Goal: Task Accomplishment & Management: Manage account settings

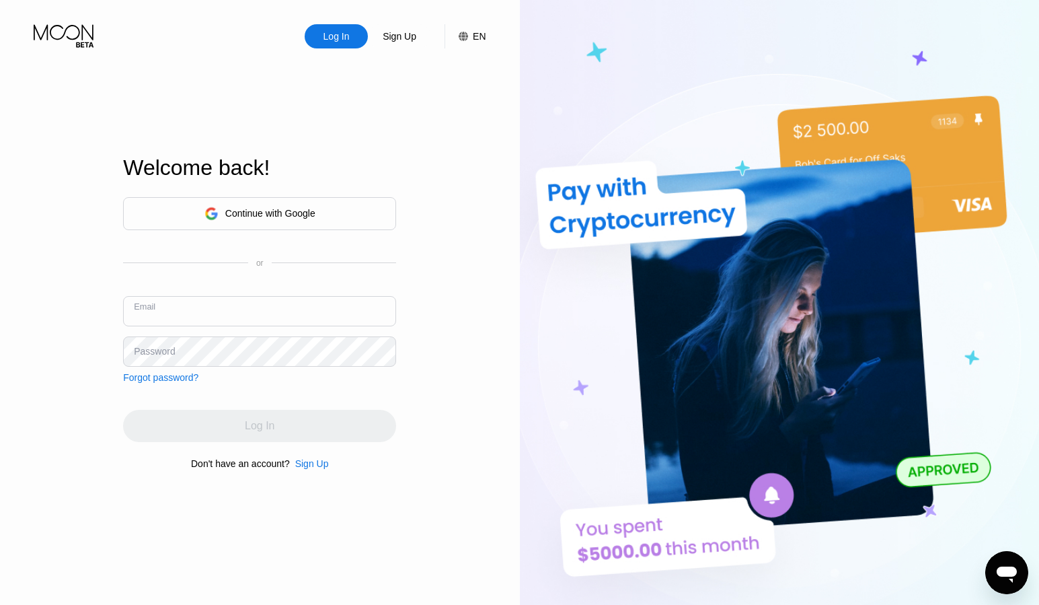
click at [195, 309] on input "text" at bounding box center [259, 311] width 273 height 30
type input "[EMAIL_ADDRESS][DOMAIN_NAME]"
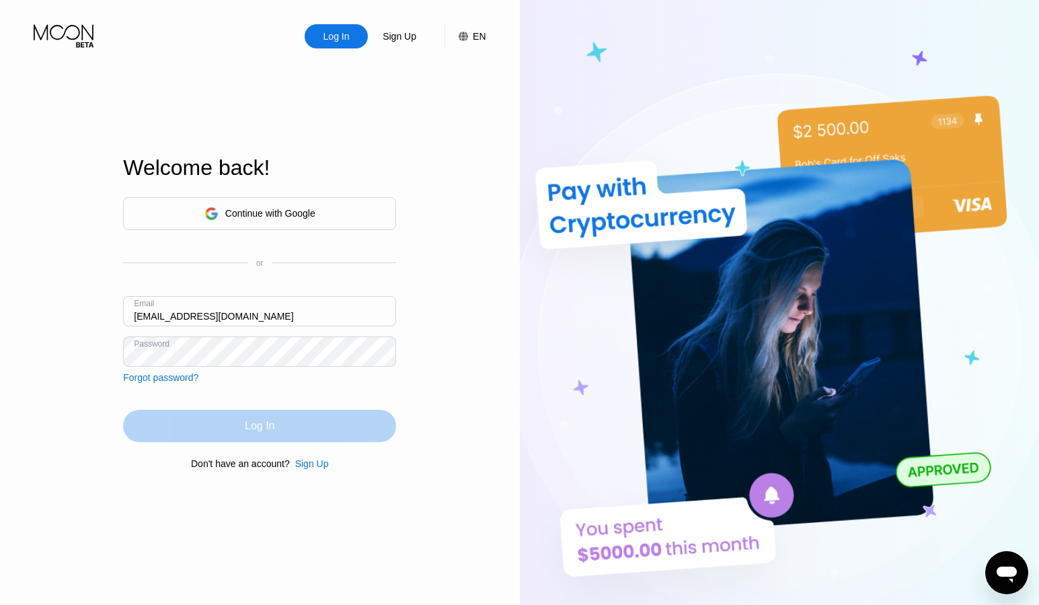
click at [230, 422] on div "Log In" at bounding box center [259, 426] width 273 height 32
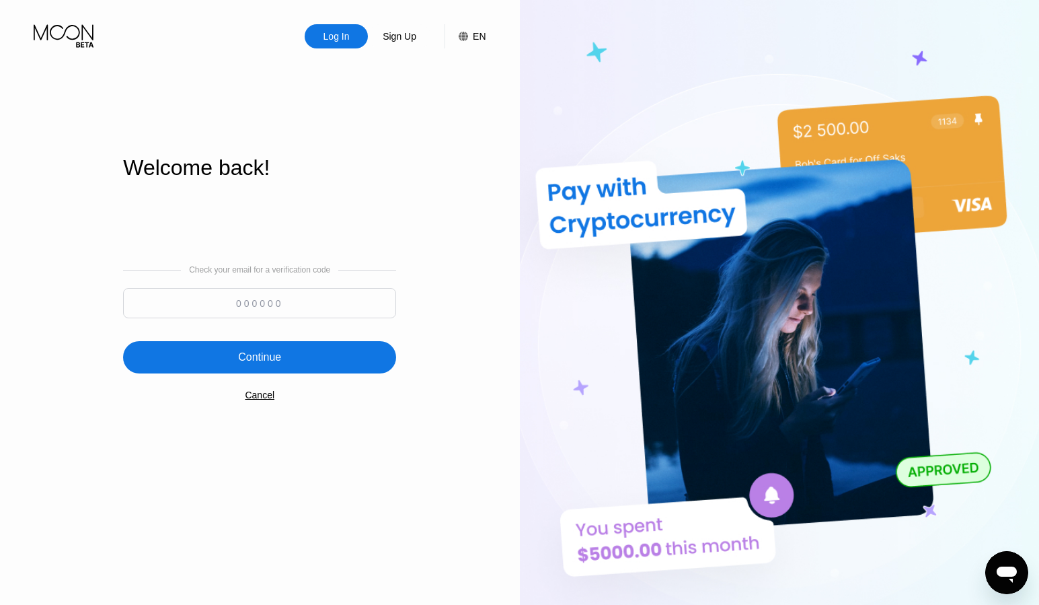
click at [283, 299] on input at bounding box center [259, 303] width 273 height 30
click at [281, 304] on input at bounding box center [259, 303] width 273 height 30
click at [266, 303] on input at bounding box center [259, 303] width 273 height 30
paste input "454647"
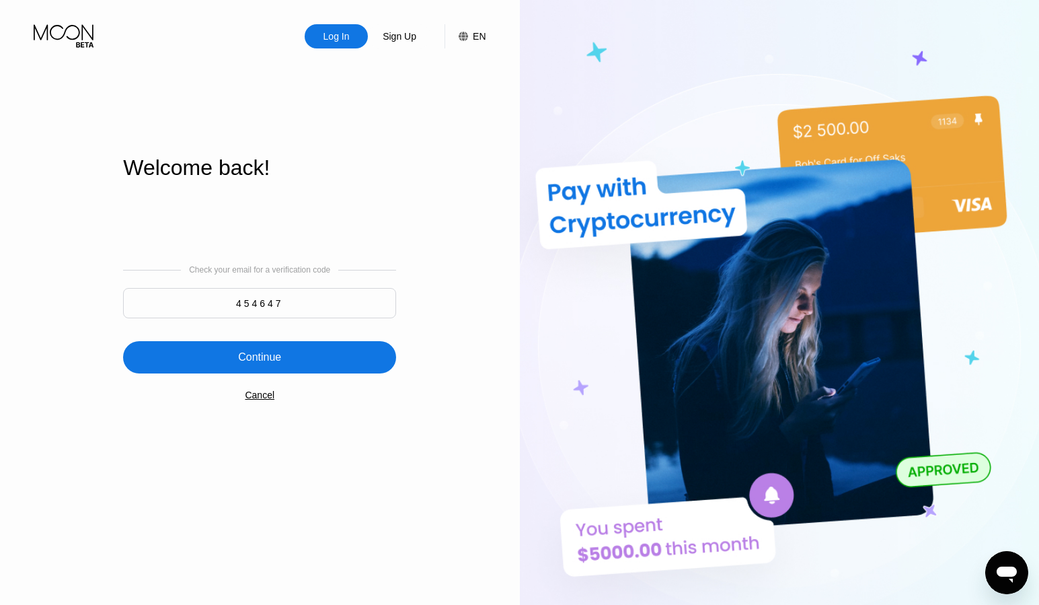
click at [266, 304] on input "454647" at bounding box center [259, 303] width 273 height 30
click at [330, 303] on input "454647" at bounding box center [259, 303] width 273 height 30
type input "454647"
click at [297, 352] on div "Continue" at bounding box center [259, 357] width 273 height 32
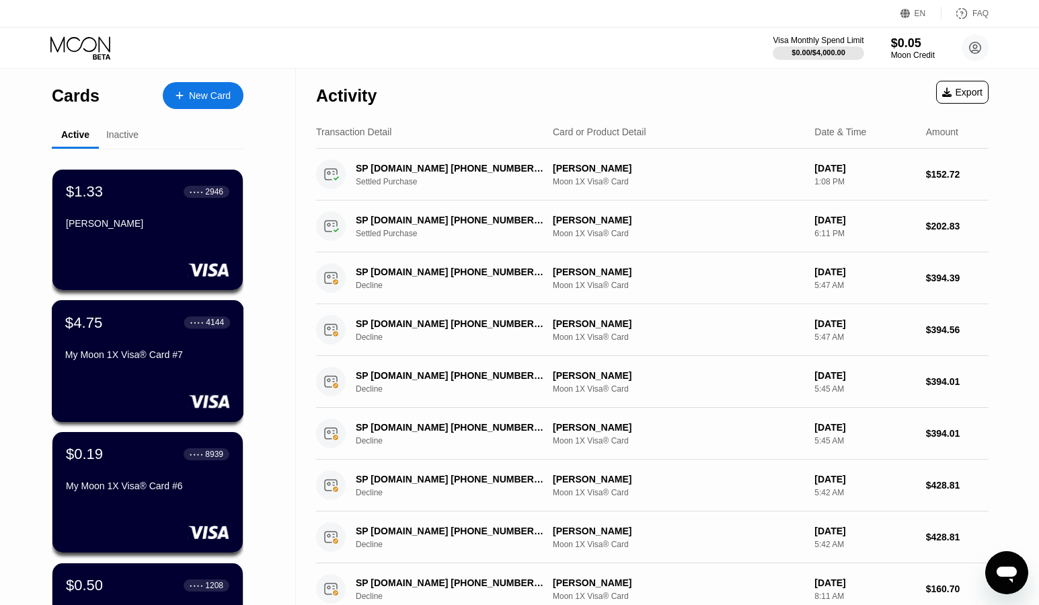
scroll to position [66, 0]
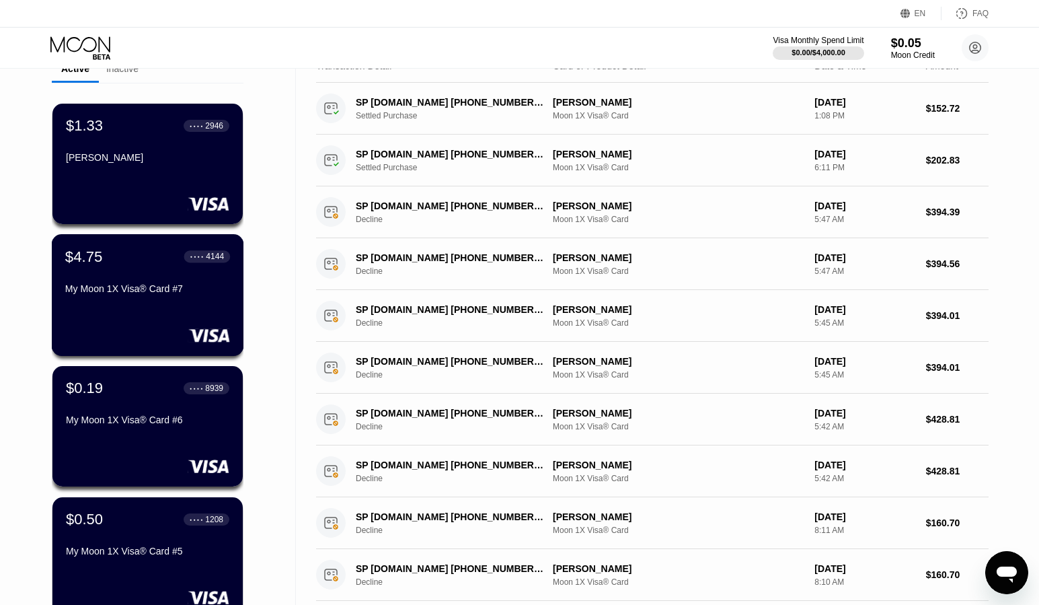
click at [135, 294] on div "My Moon 1X Visa® Card #7" at bounding box center [147, 288] width 165 height 11
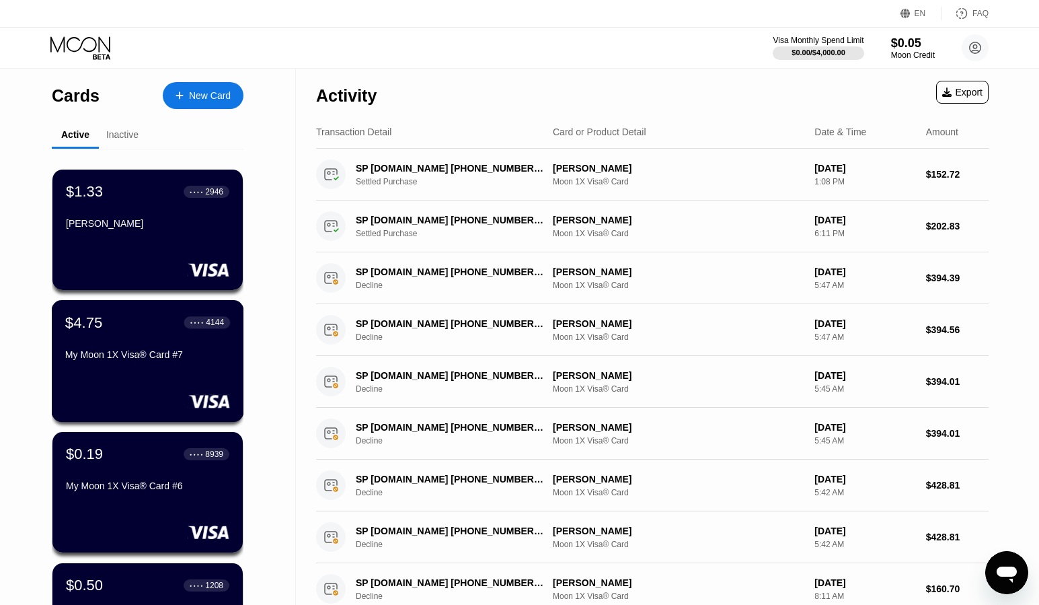
click at [152, 351] on div "$4.75 ● ● ● ● 4144 My Moon 1X Visa® Card #7" at bounding box center [147, 340] width 165 height 52
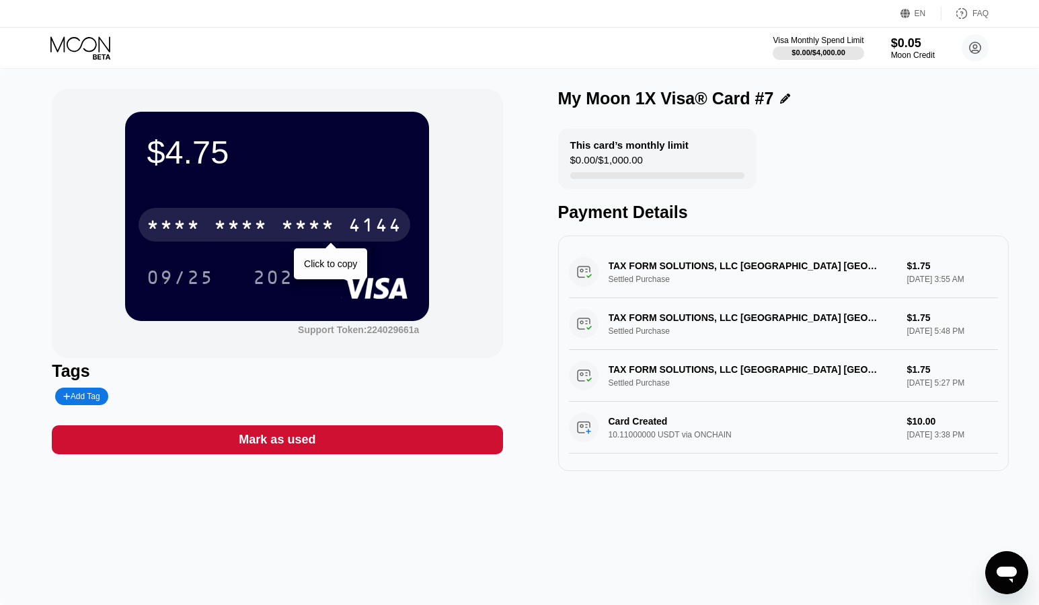
click at [335, 223] on div "* * * *" at bounding box center [308, 227] width 54 height 22
click at [327, 234] on div "2744" at bounding box center [308, 227] width 54 height 22
